Goal: Information Seeking & Learning: Learn about a topic

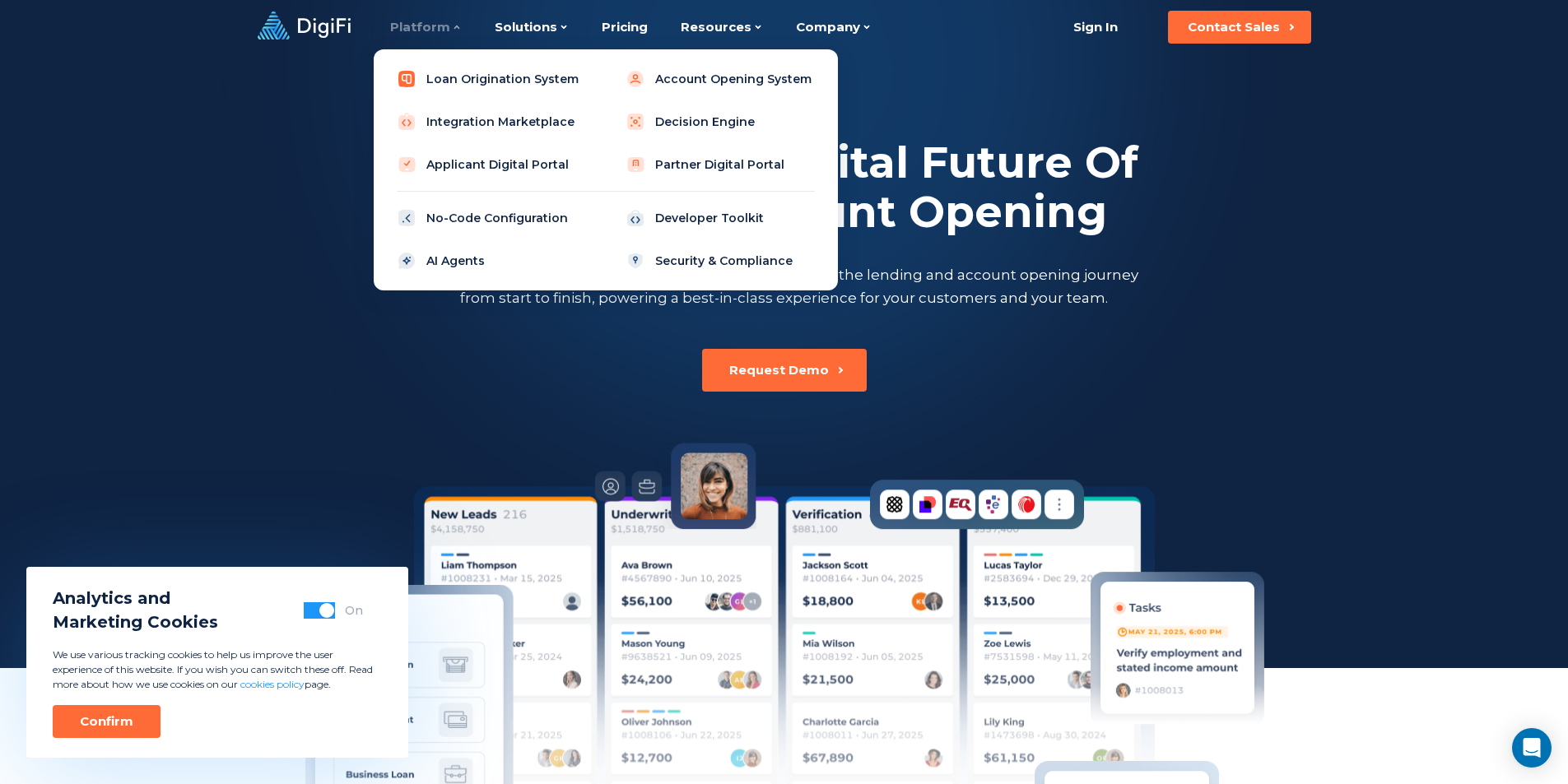
click at [470, 80] on link "Loan Origination System" at bounding box center [491, 78] width 209 height 33
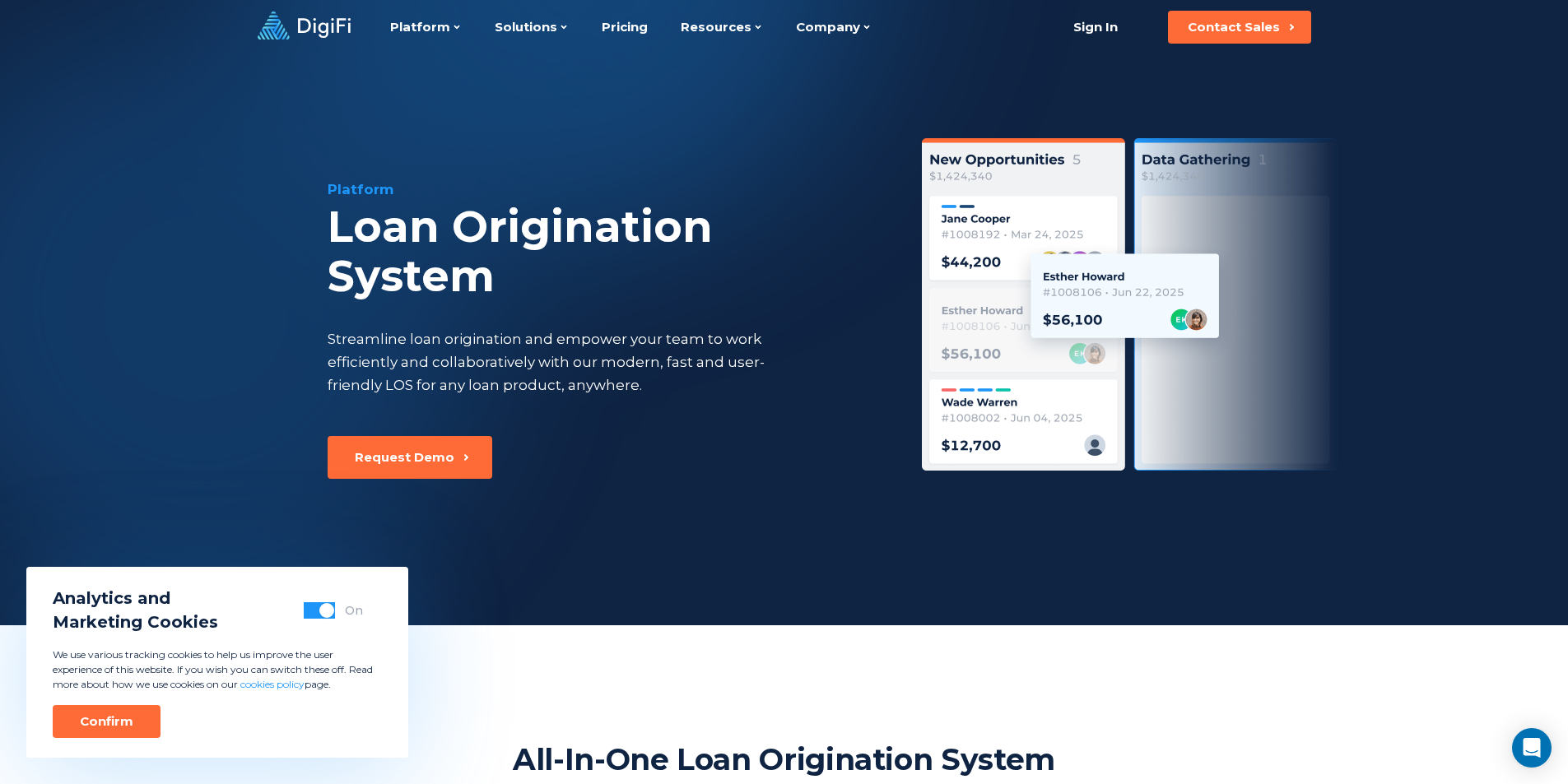
click at [312, 608] on button "button" at bounding box center [319, 610] width 32 height 17
click at [114, 720] on div "Confirm" at bounding box center [107, 721] width 53 height 17
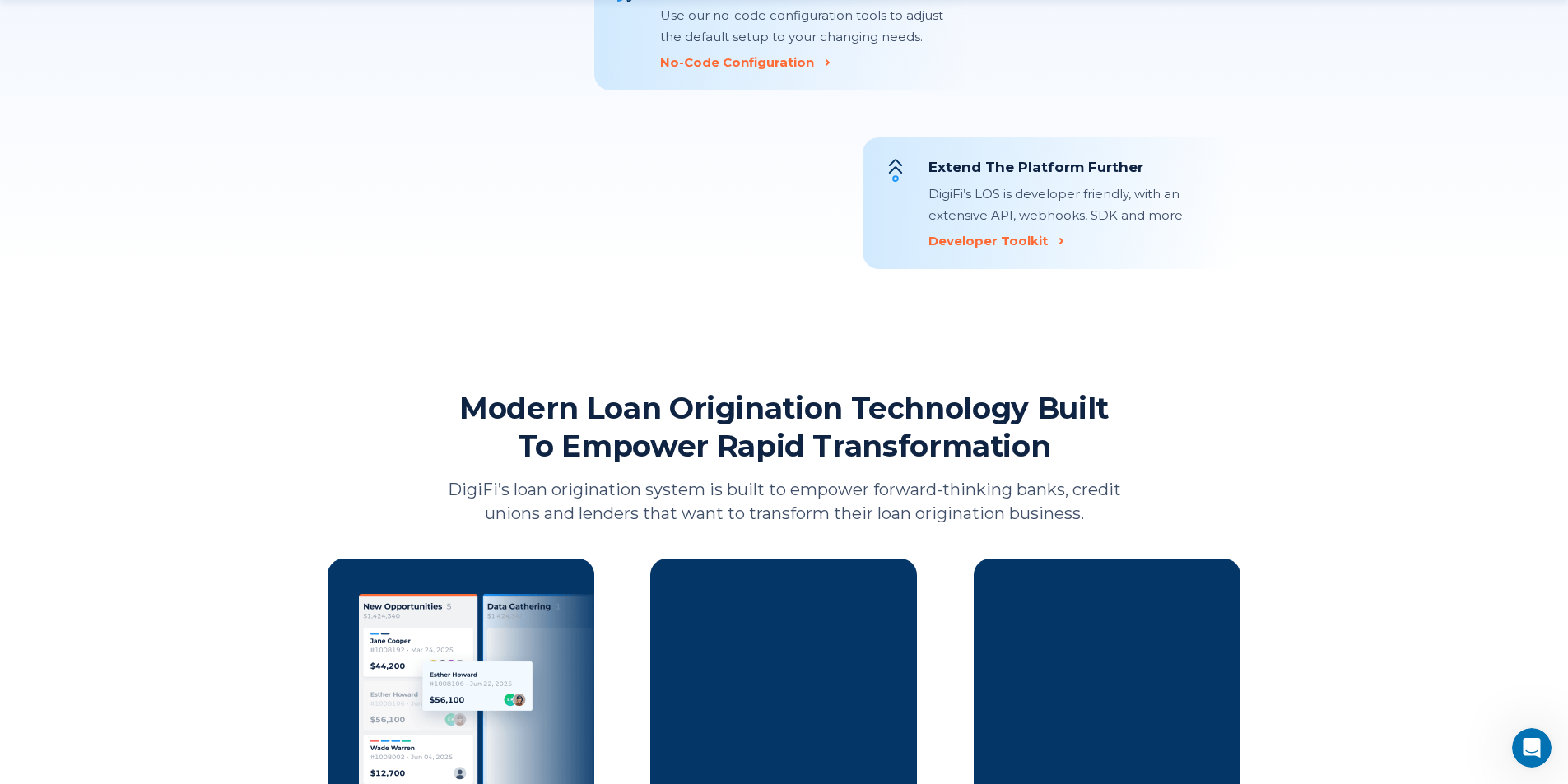
scroll to position [2007, 0]
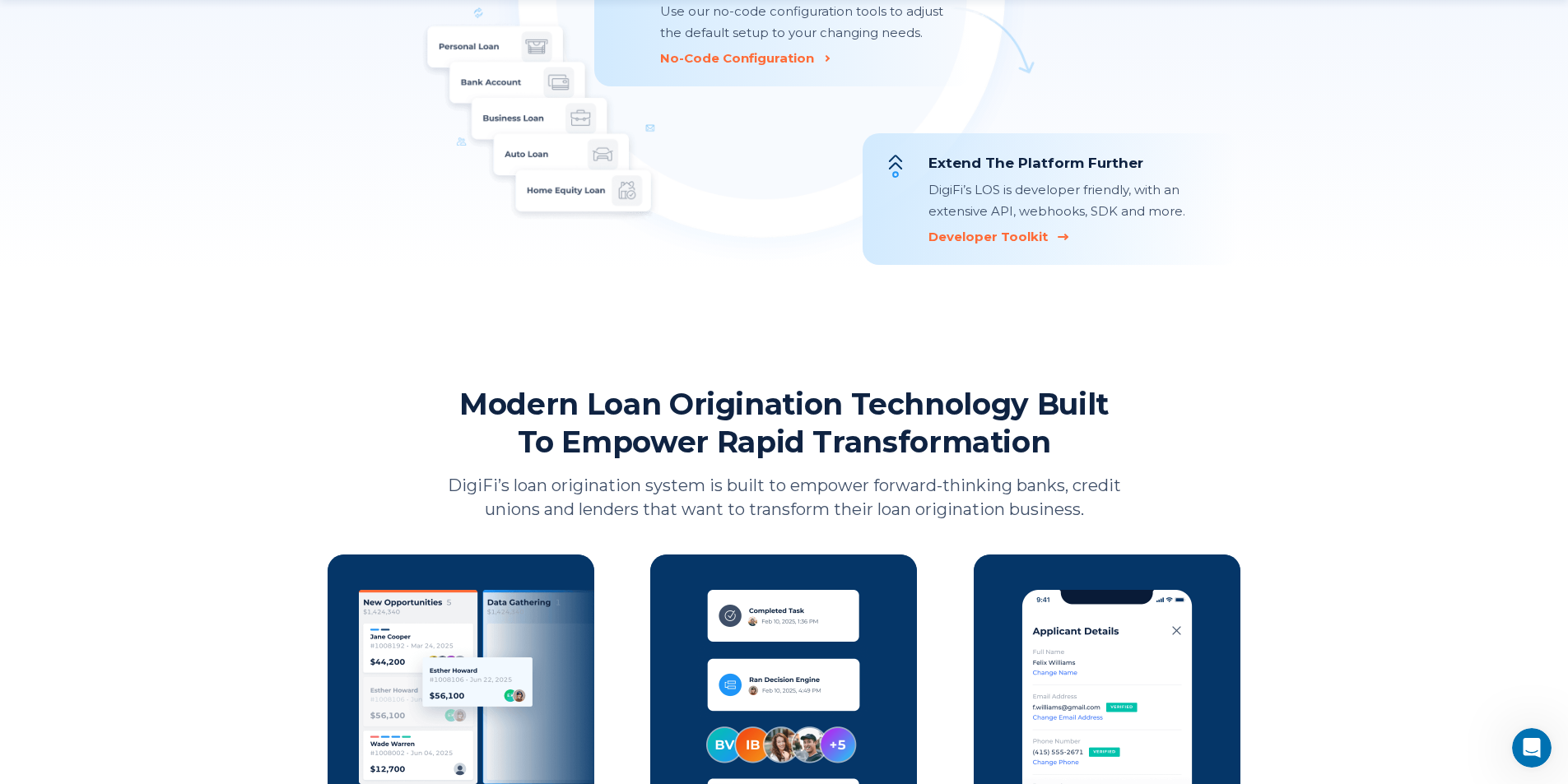
click at [983, 234] on div "Developer Toolkit" at bounding box center [988, 237] width 120 height 17
